Goal: Answer question/provide support: Share knowledge or assist other users

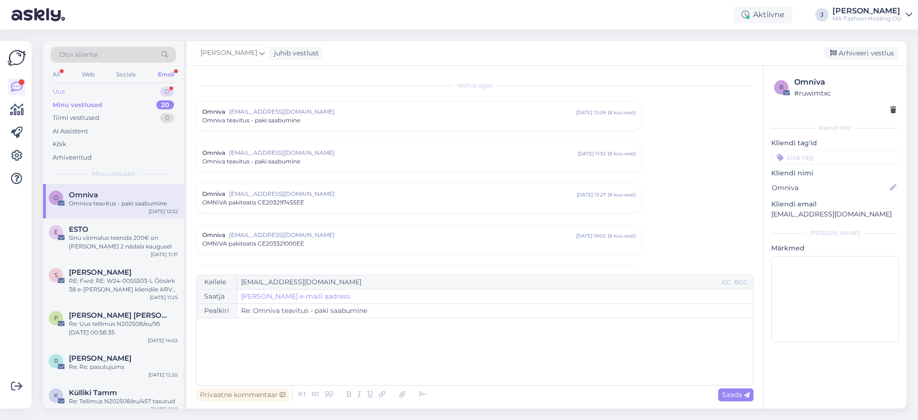
click at [161, 87] on div "Uus 0" at bounding box center [113, 91] width 125 height 13
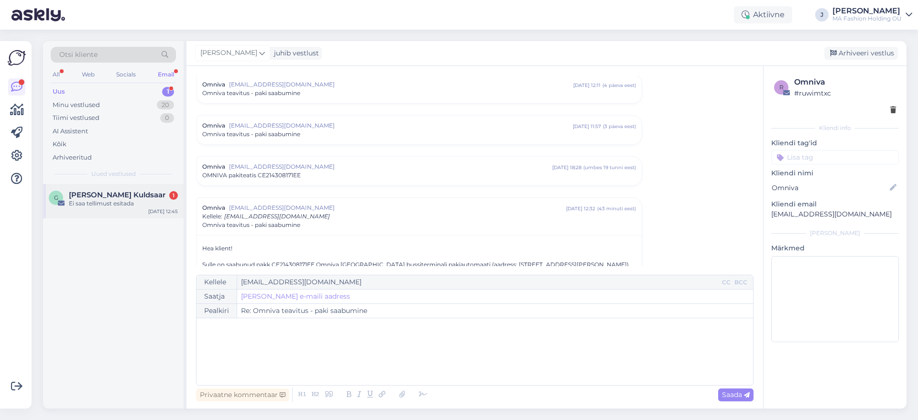
click at [163, 200] on div "Ei saa tellimust esitada" at bounding box center [123, 203] width 109 height 9
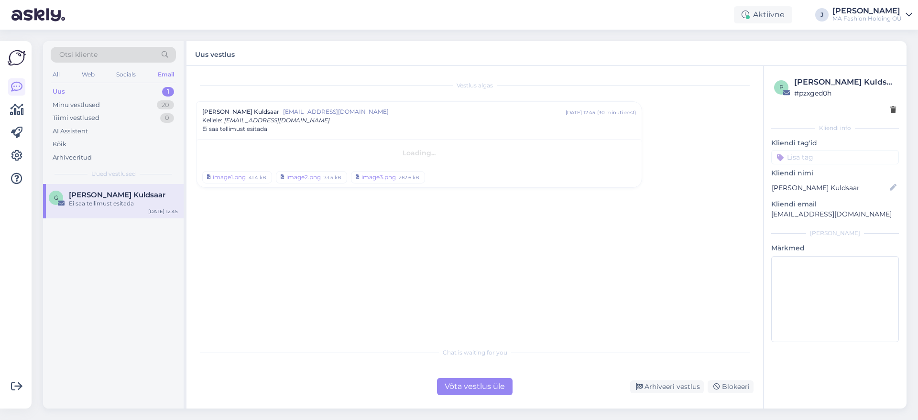
scroll to position [0, 0]
click at [306, 203] on div "image2.png" at bounding box center [303, 207] width 34 height 9
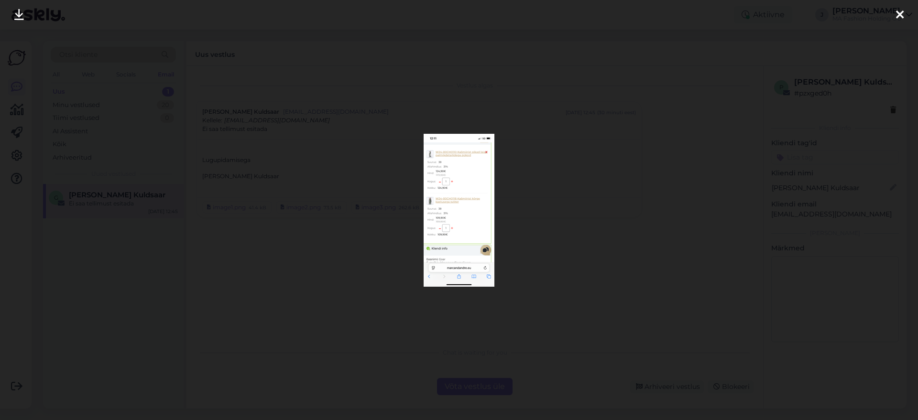
click at [466, 224] on img at bounding box center [458, 210] width 71 height 153
click at [462, 206] on img at bounding box center [458, 210] width 71 height 153
click at [835, 229] on div at bounding box center [459, 210] width 918 height 420
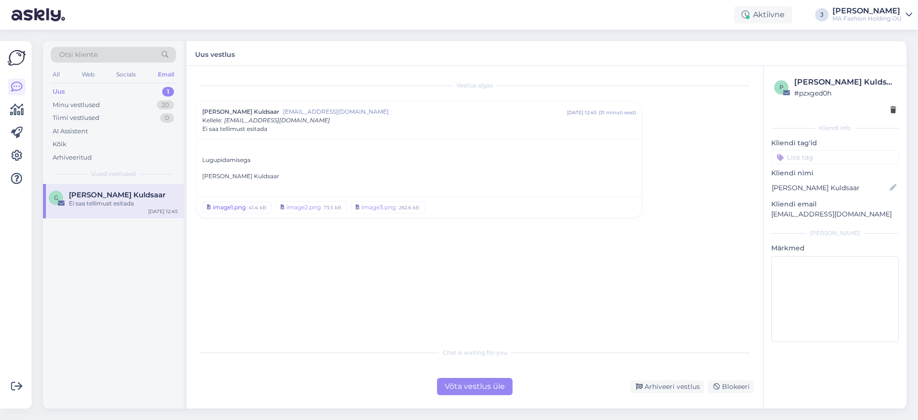
click at [220, 205] on div "image1.png" at bounding box center [229, 207] width 33 height 9
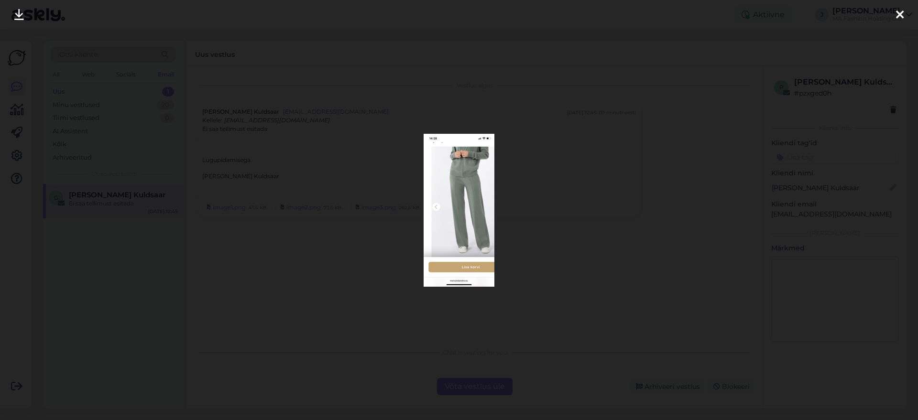
click at [623, 188] on div at bounding box center [459, 210] width 918 height 420
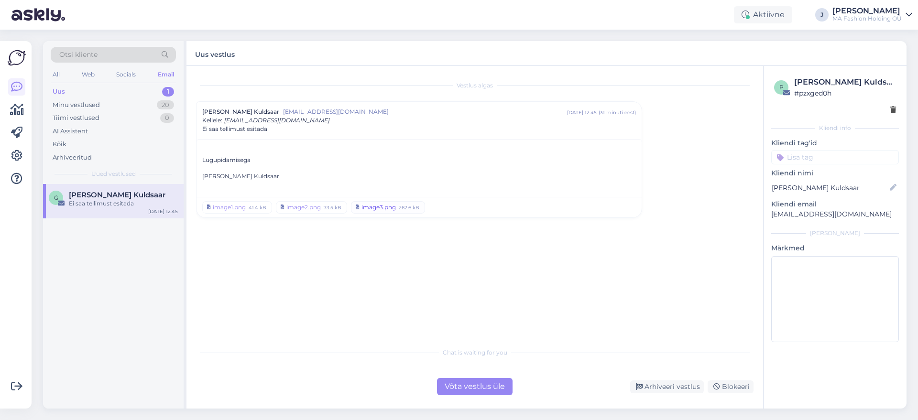
click at [401, 207] on div "262.6 kB" at bounding box center [409, 207] width 22 height 9
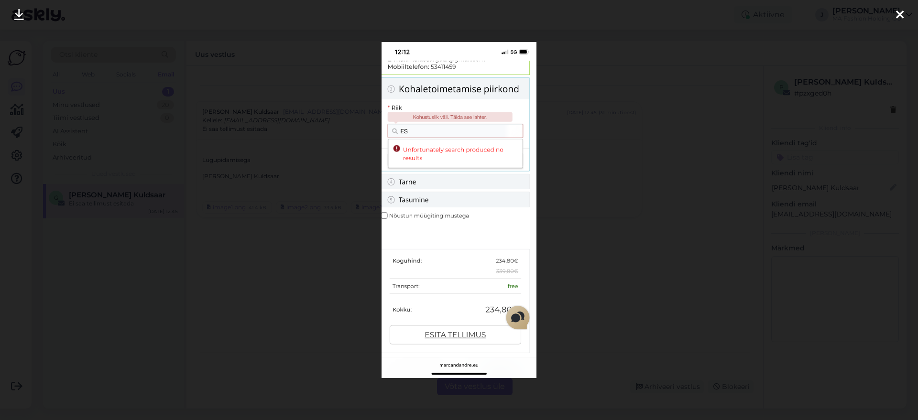
click at [595, 216] on div at bounding box center [459, 210] width 918 height 420
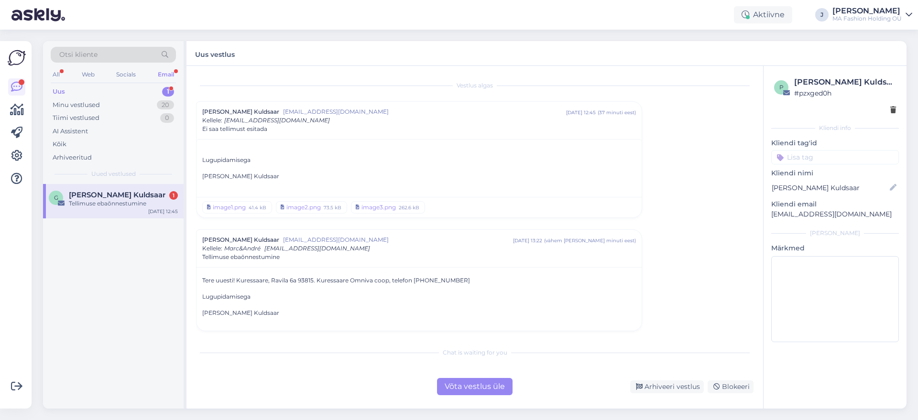
click at [259, 280] on p "Tere uuesti! Kuressaare, Ravila 6a 93815. Kuressaare Omniva coop, telefon [PHON…" at bounding box center [419, 280] width 434 height 9
copy p "Kuressaare"
click at [494, 386] on div "Võta vestlus üle" at bounding box center [475, 386] width 76 height 17
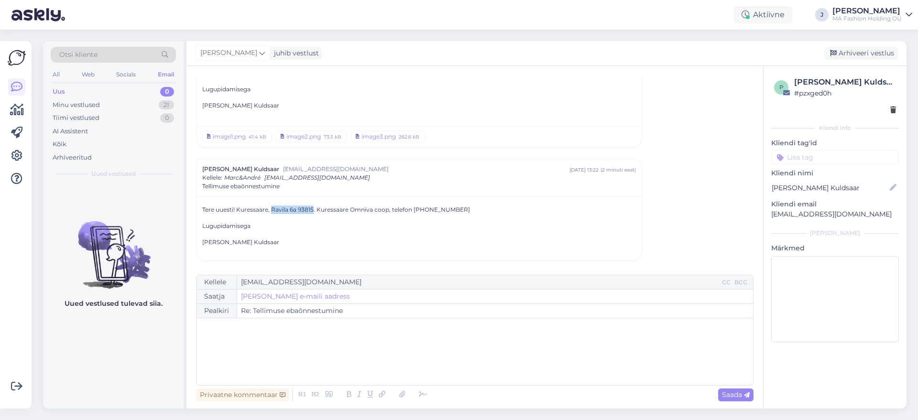
drag, startPoint x: 272, startPoint y: 208, endPoint x: 314, endPoint y: 210, distance: 42.1
click at [314, 210] on p "Tere uuesti! Kuressaare, Ravila 6a 93815. Kuressaare Omniva coop, telefon [PHON…" at bounding box center [419, 210] width 434 height 9
copy p "Ravila 6a 93815"
click at [151, 79] on div "All Web Socials Email" at bounding box center [113, 75] width 125 height 15
click at [157, 77] on div "Email" at bounding box center [166, 74] width 20 height 12
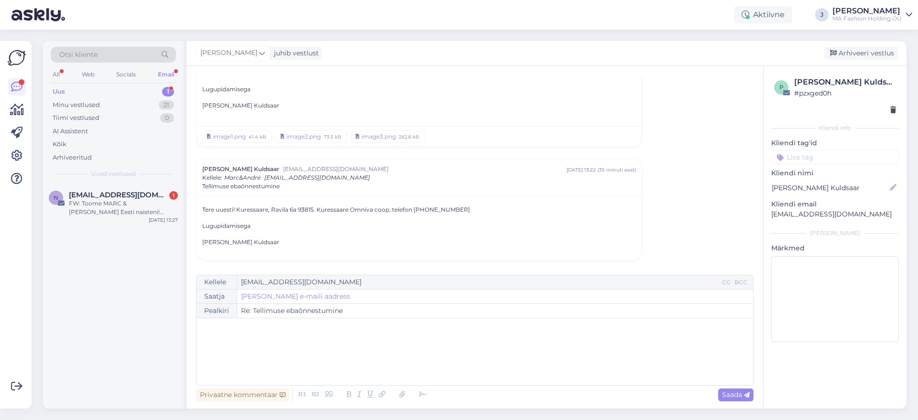
click at [150, 92] on div "Uus 1" at bounding box center [113, 91] width 125 height 13
click at [139, 203] on div "FW: Toome MARC & [PERSON_NAME] Eesti naisteni! Sügishooaeg FitSphere äpis on sa…" at bounding box center [123, 207] width 109 height 17
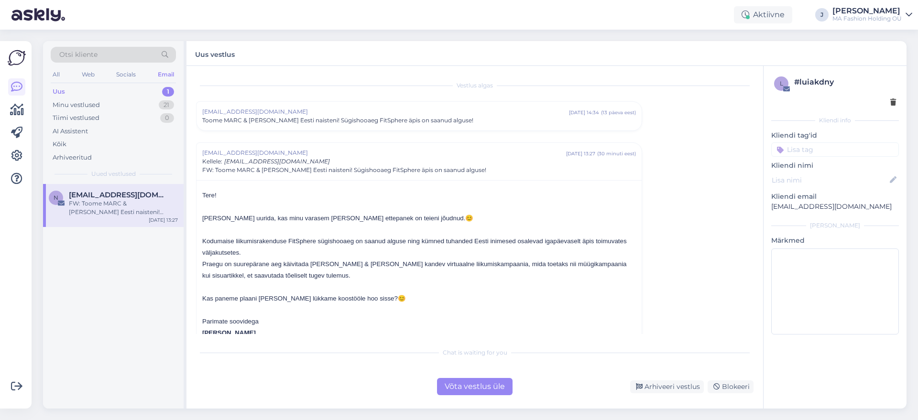
click at [471, 401] on div "Vestlus algas [EMAIL_ADDRESS][DOMAIN_NAME] [DATE] 14:34 ( 13 päeva eest ) Toome…" at bounding box center [474, 237] width 576 height 343
click at [470, 399] on div "Vestlus algas [EMAIL_ADDRESS][DOMAIN_NAME] [DATE] 14:34 ( 13 päeva eest ) Toome…" at bounding box center [474, 237] width 576 height 343
click at [466, 397] on div "Vestlus algas [EMAIL_ADDRESS][DOMAIN_NAME] [DATE] 14:34 ( 13 päeva eest ) Toome…" at bounding box center [474, 237] width 576 height 343
click at [466, 392] on div "Võta vestlus üle" at bounding box center [475, 386] width 76 height 17
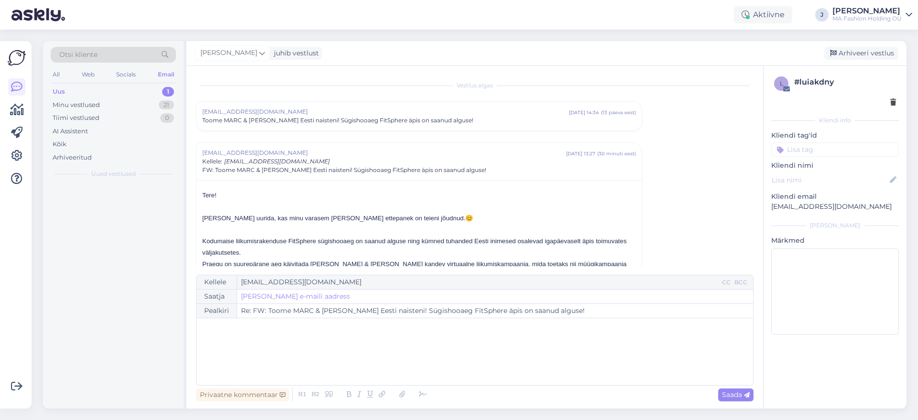
scroll to position [67, 0]
